Goal: Find contact information: Obtain details needed to contact an individual or organization

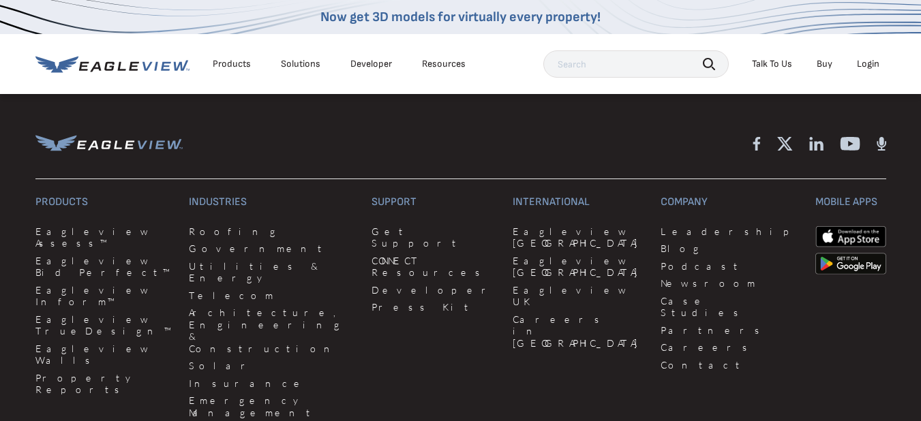
scroll to position [3509, 0]
click at [631, 342] on div "EagleBot Online Learn how we can reduce roofing estimate cost by 70% ×" at bounding box center [761, 312] width 291 height 79
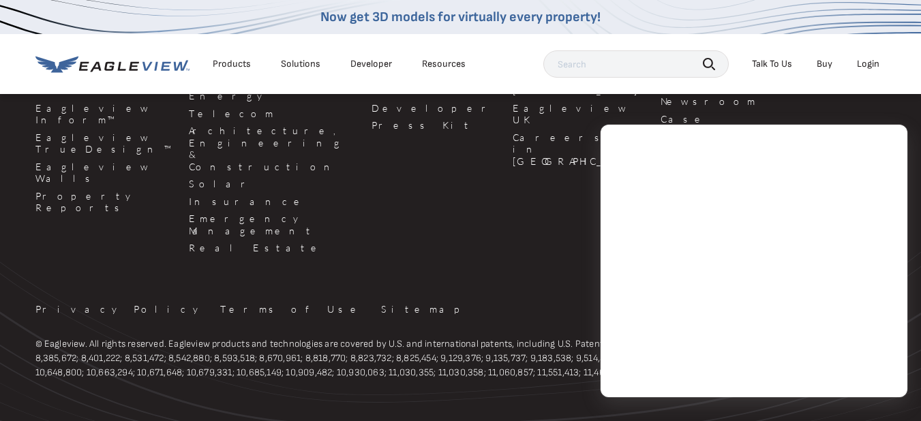
scroll to position [3698, 0]
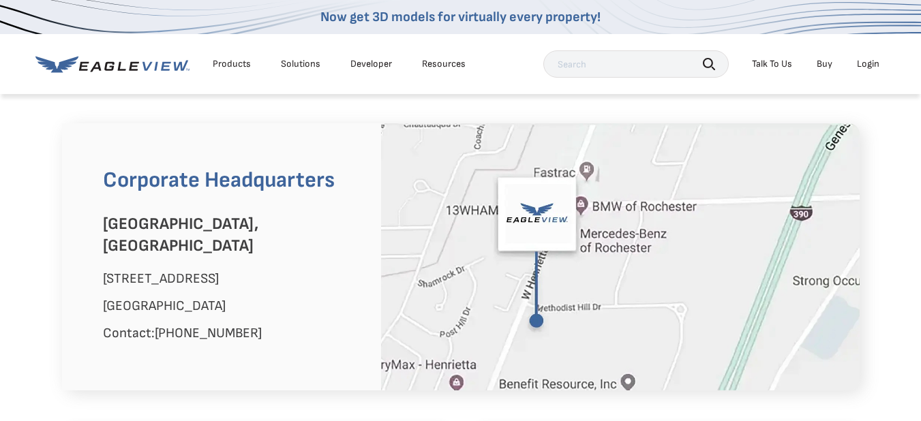
scroll to position [874, 0]
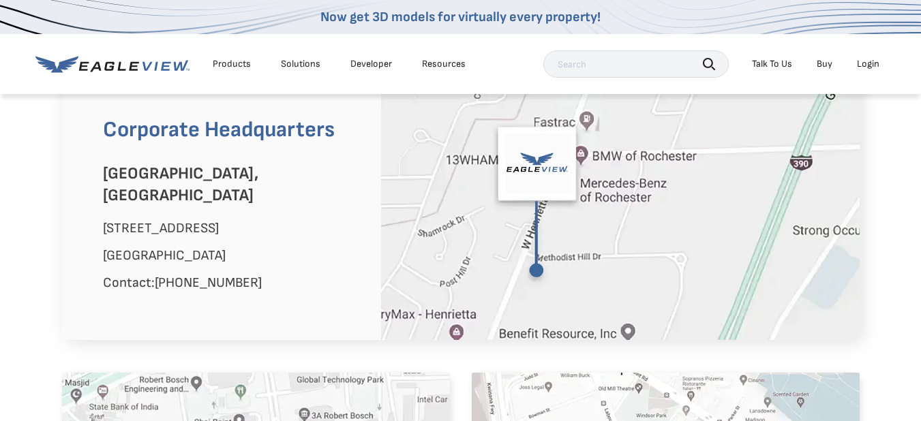
drag, startPoint x: 283, startPoint y: 262, endPoint x: 161, endPoint y: 260, distance: 122.1
click at [161, 272] on p "Contact: +1 585-486-0093" at bounding box center [232, 283] width 258 height 22
copy link "1 585-486-0093"
